Goal: Transaction & Acquisition: Purchase product/service

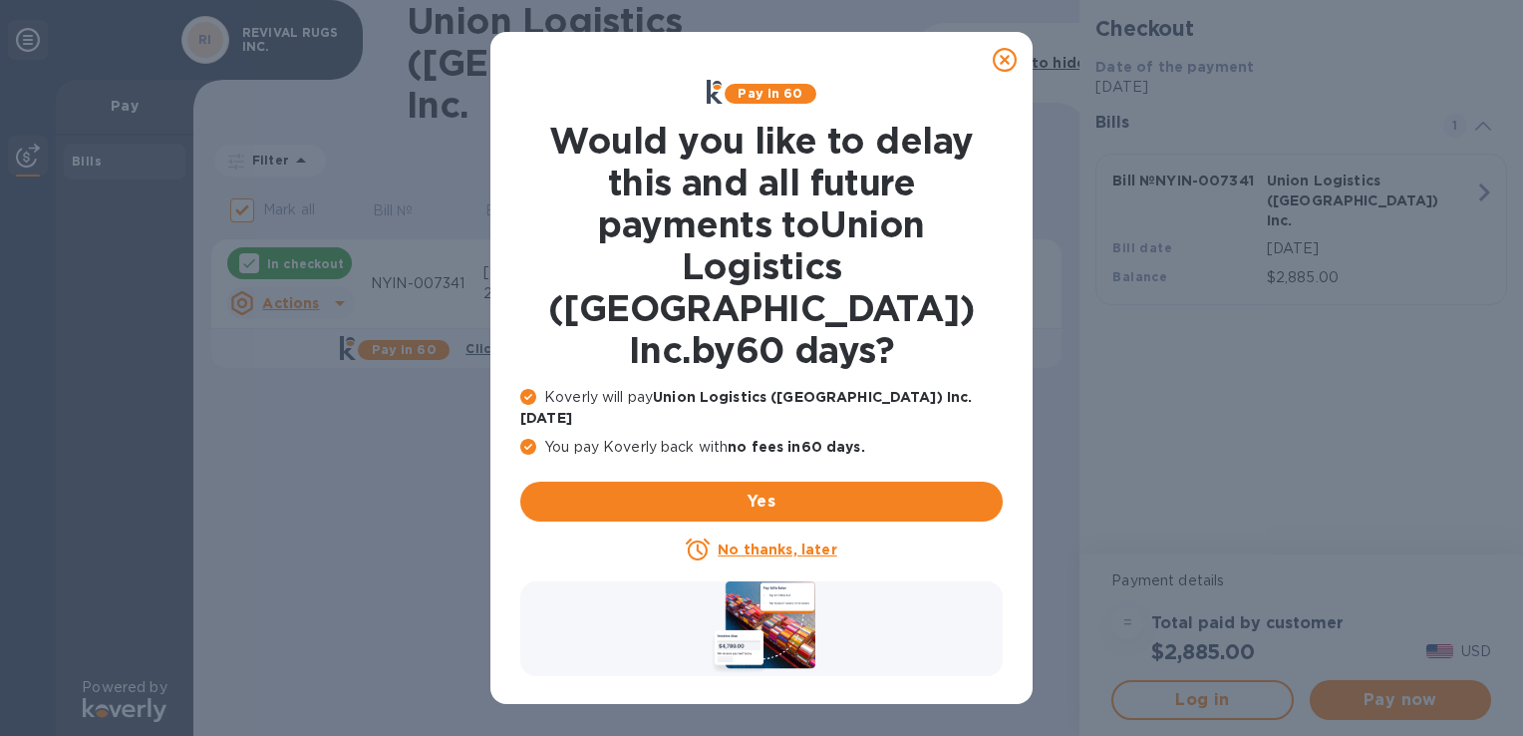
click at [995, 64] on icon at bounding box center [1005, 60] width 24 height 24
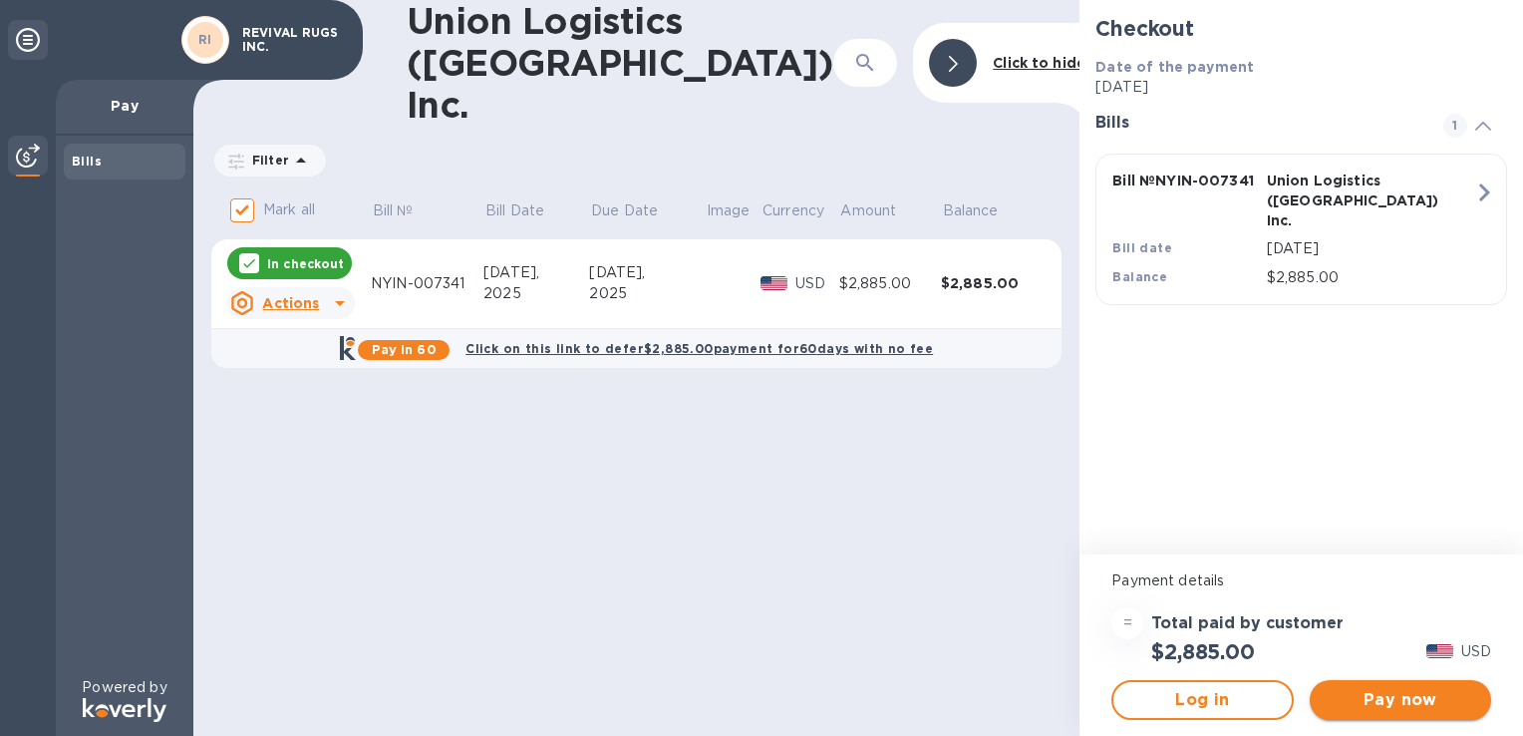
click at [1439, 711] on span "Pay now" at bounding box center [1401, 700] width 150 height 24
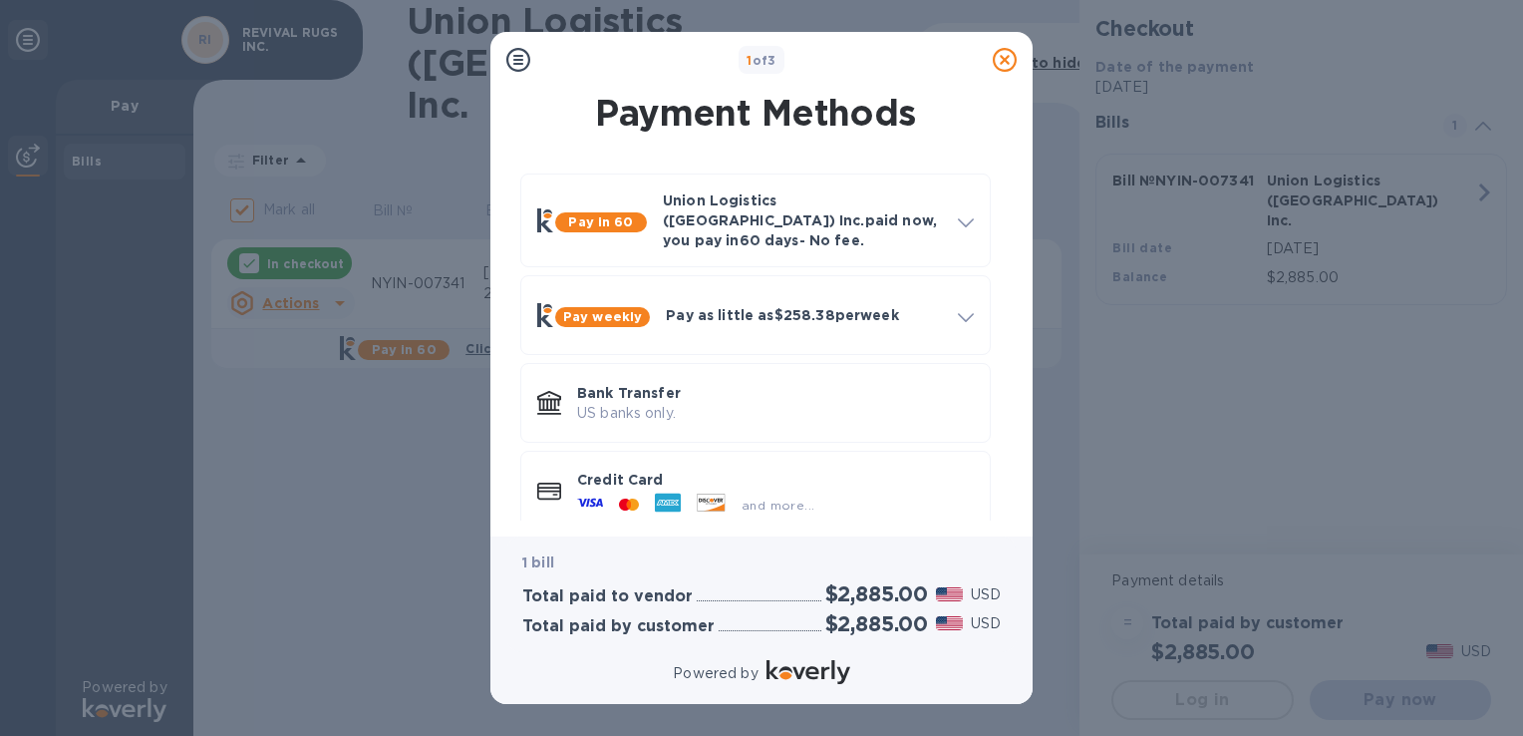
scroll to position [11, 0]
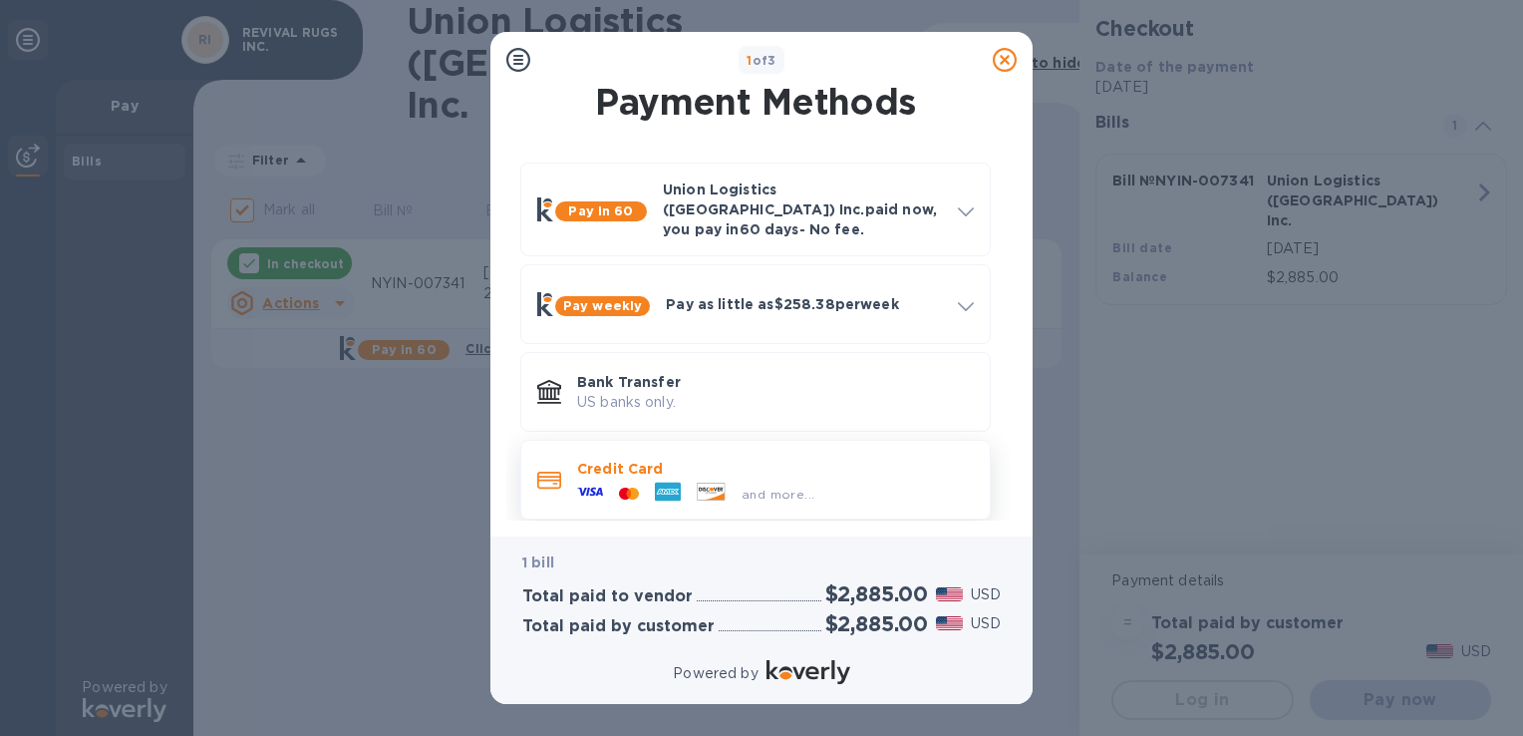
click at [835, 463] on p "Credit Card" at bounding box center [775, 469] width 397 height 20
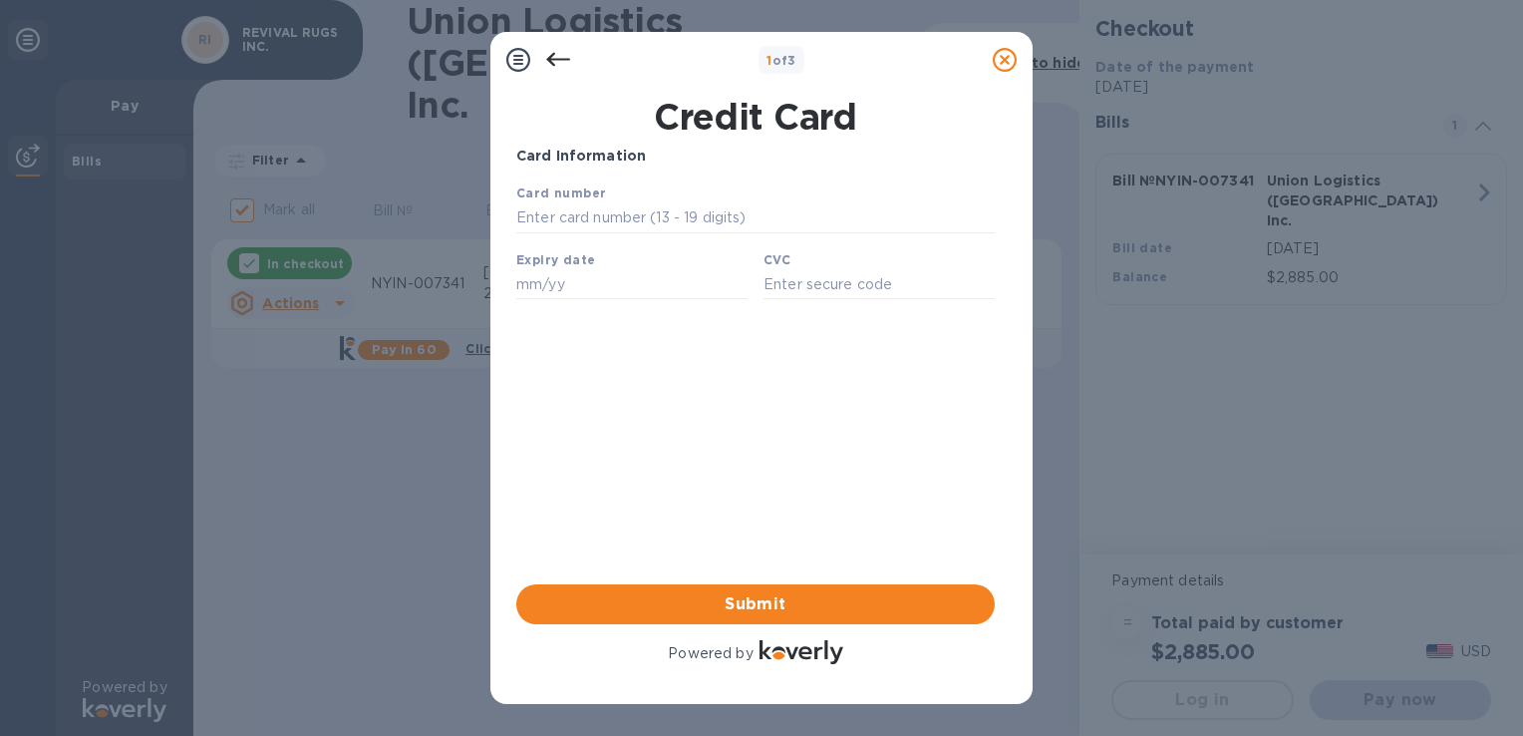
scroll to position [0, 0]
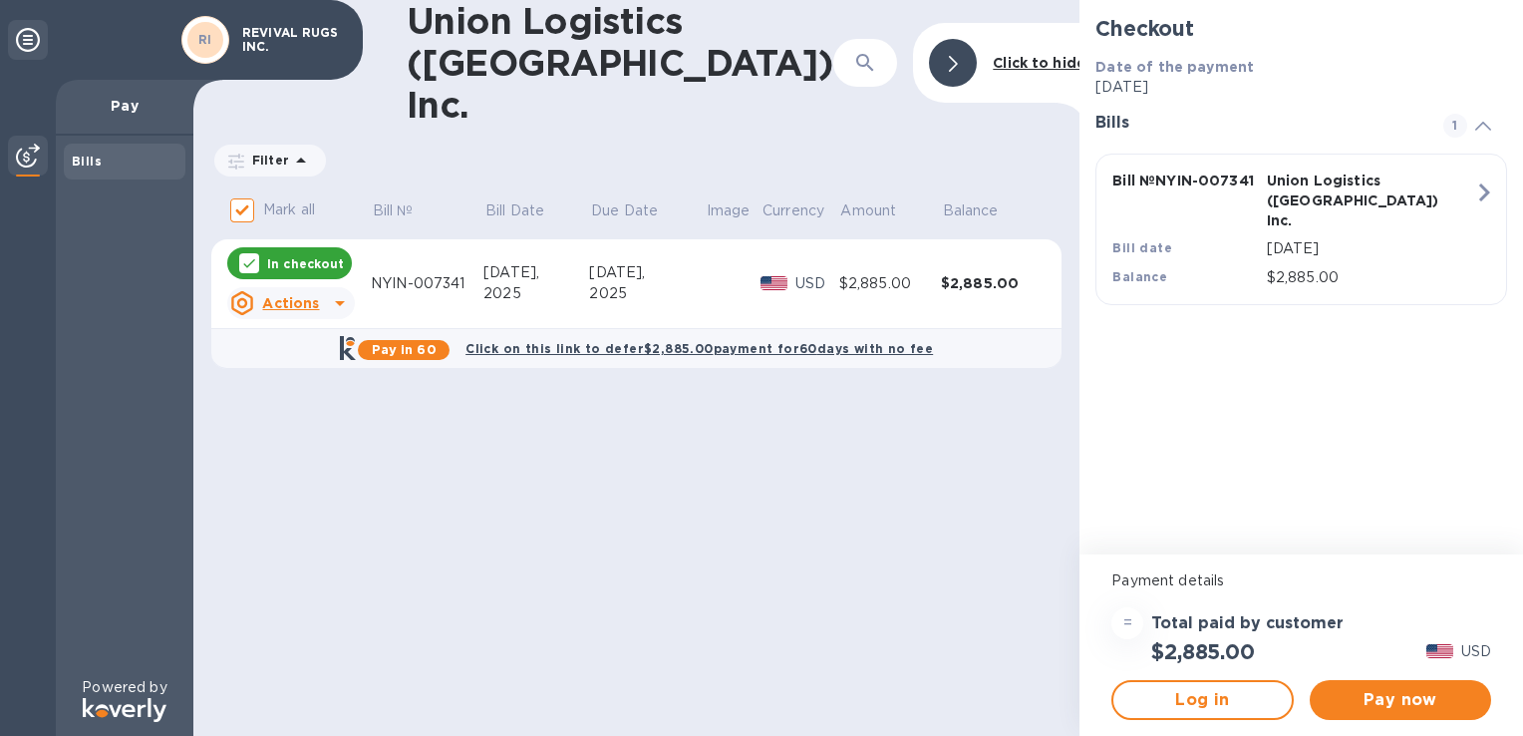
click at [136, 162] on div "Bills" at bounding box center [125, 162] width 106 height 20
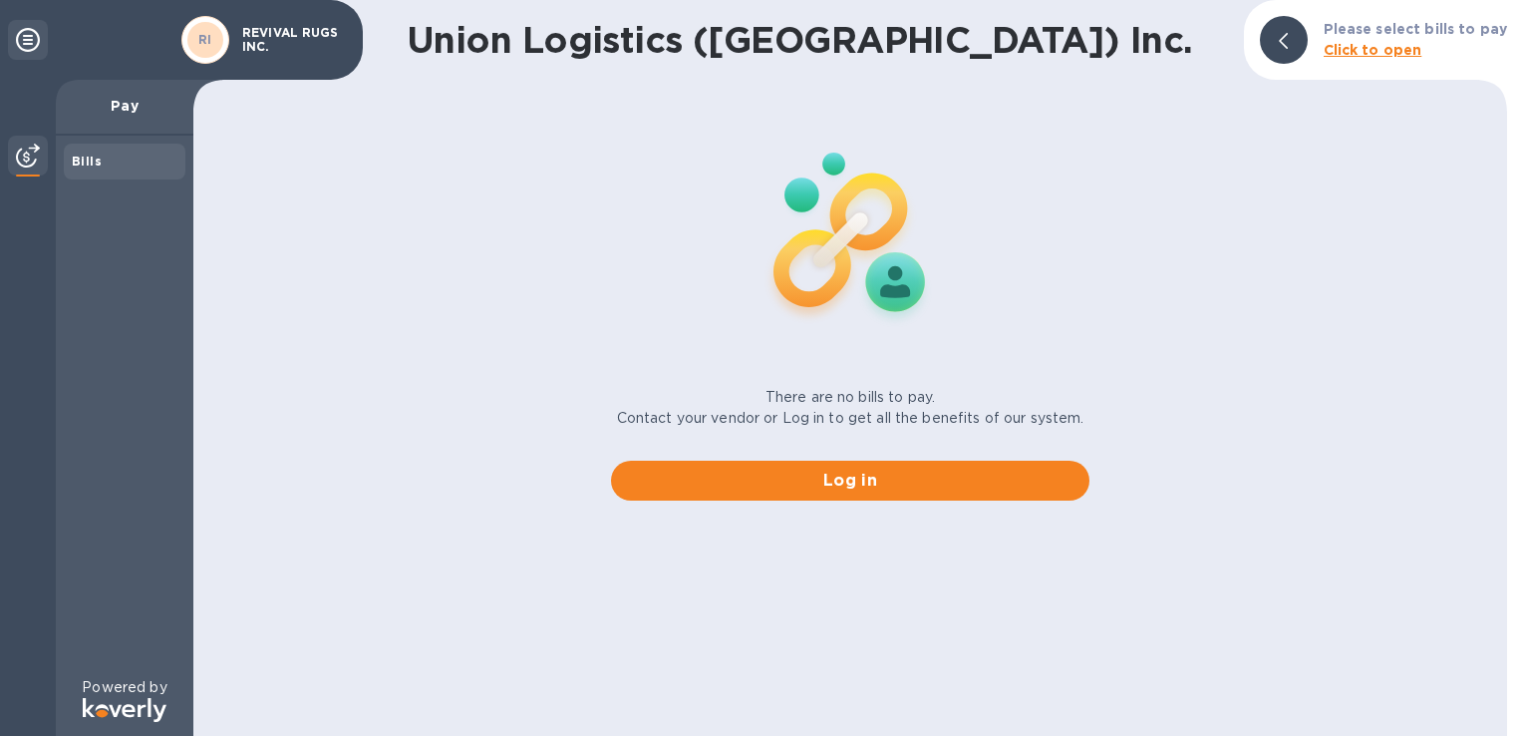
click at [124, 161] on div "Bills" at bounding box center [125, 162] width 106 height 20
click at [84, 159] on b "Bills" at bounding box center [87, 161] width 30 height 15
click at [28, 154] on img at bounding box center [28, 156] width 24 height 24
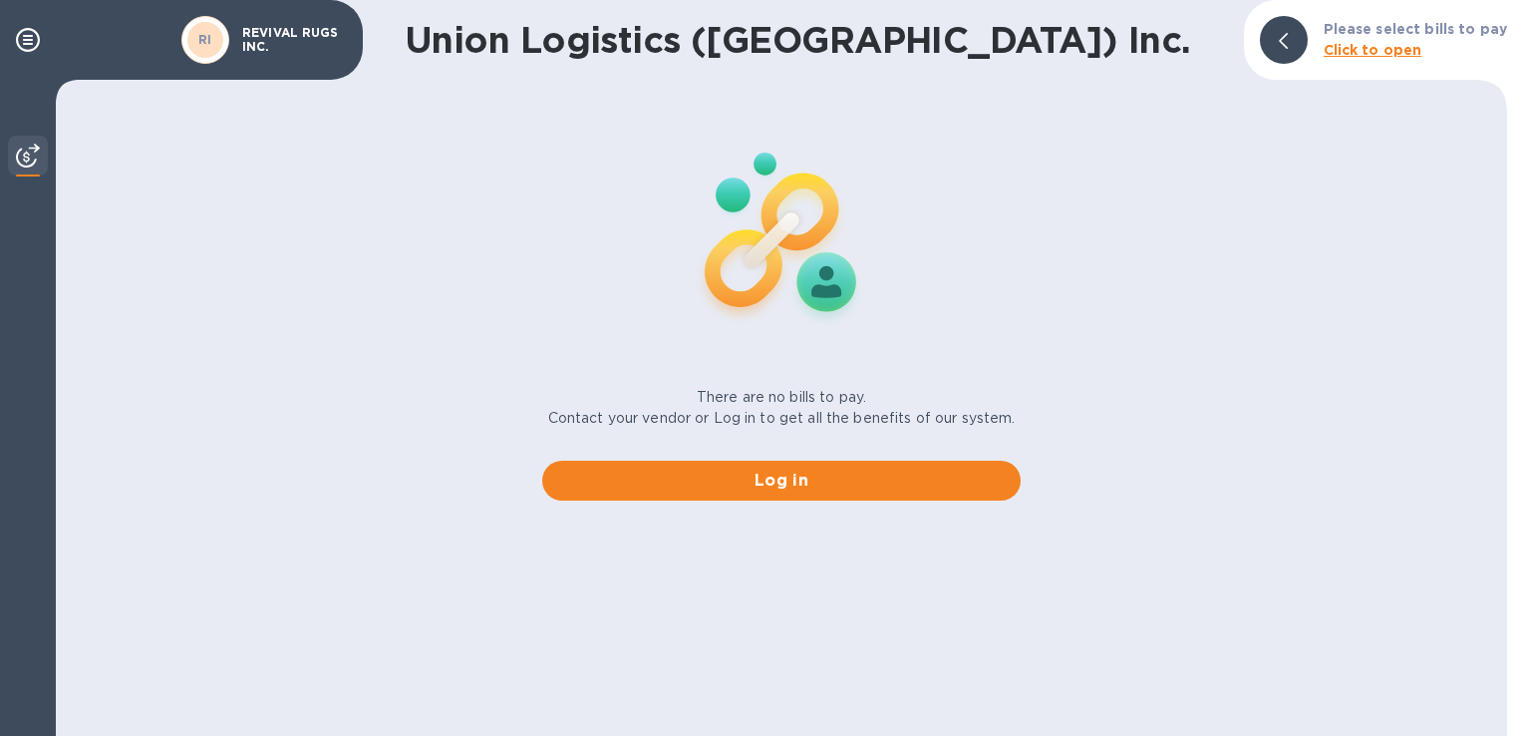
click at [220, 29] on div "RI" at bounding box center [205, 40] width 48 height 48
click at [203, 42] on b "RI" at bounding box center [205, 39] width 14 height 15
click at [31, 158] on img at bounding box center [28, 156] width 24 height 24
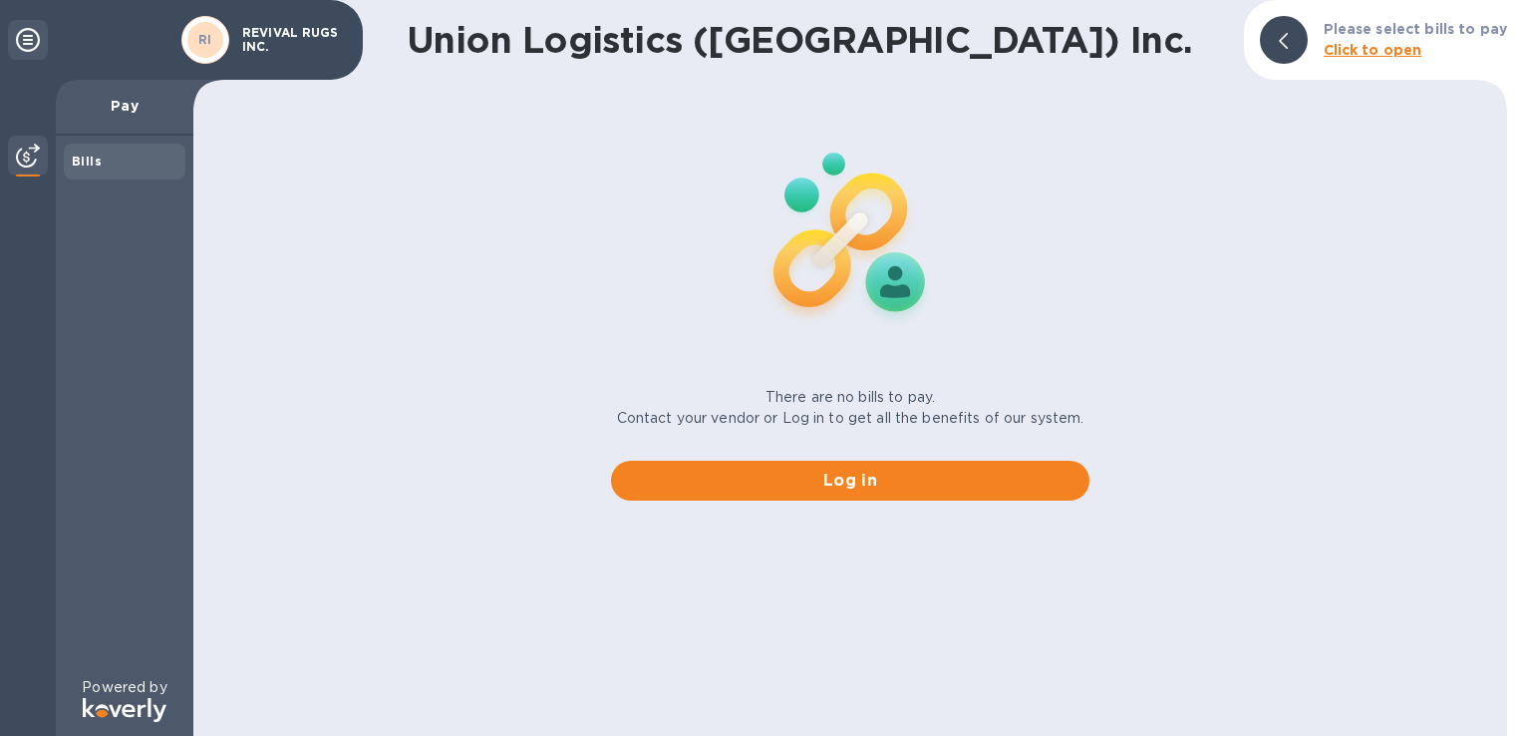
click at [100, 162] on div "Bills" at bounding box center [125, 162] width 106 height 20
click at [834, 485] on span "Log in" at bounding box center [850, 481] width 447 height 24
